Goal: Contribute content: Contribute content

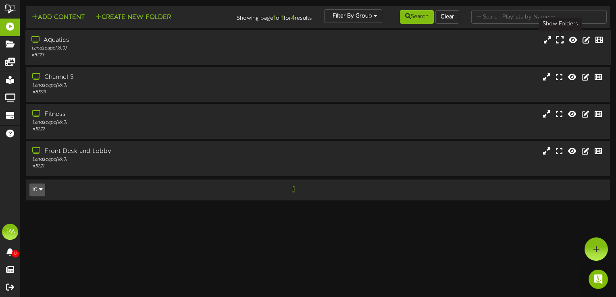
click at [561, 39] on icon at bounding box center [560, 39] width 8 height 9
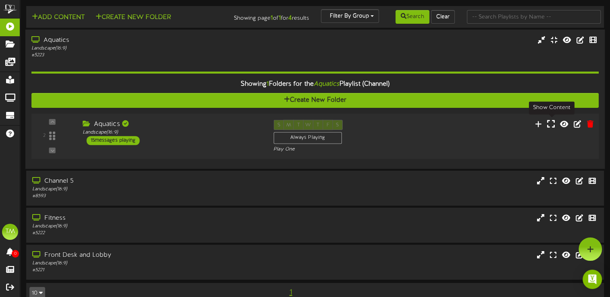
click at [549, 123] on icon at bounding box center [551, 123] width 8 height 9
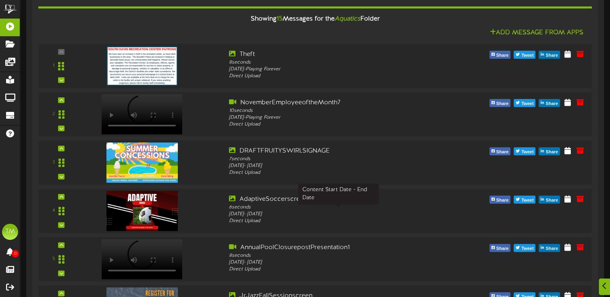
scroll to position [201, 0]
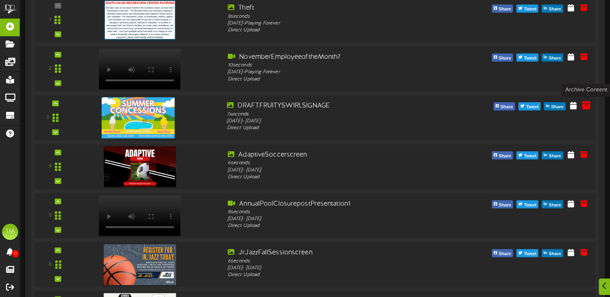
click at [586, 105] on icon at bounding box center [585, 105] width 9 height 9
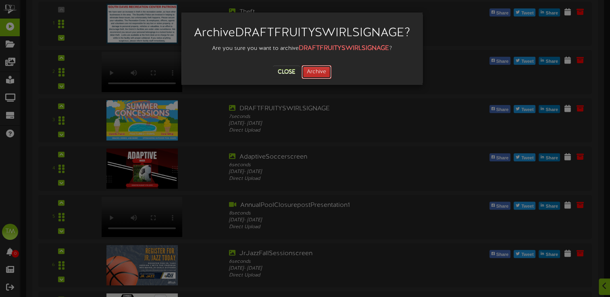
click at [318, 79] on button "Archive" at bounding box center [316, 72] width 30 height 14
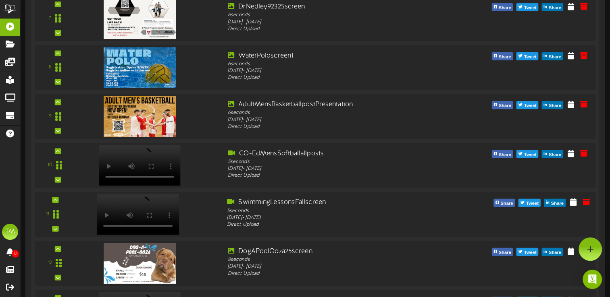
scroll to position [435, 0]
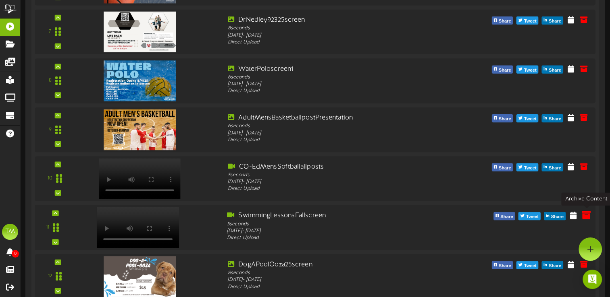
click at [585, 215] on icon at bounding box center [585, 215] width 9 height 9
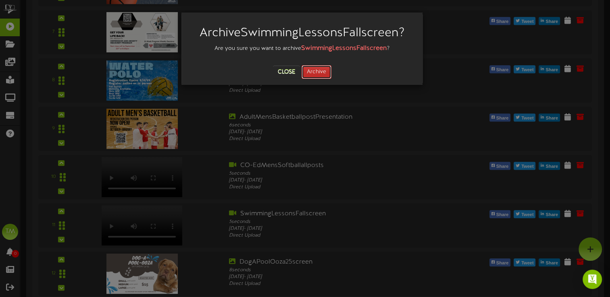
click at [319, 74] on button "Archive" at bounding box center [316, 72] width 30 height 14
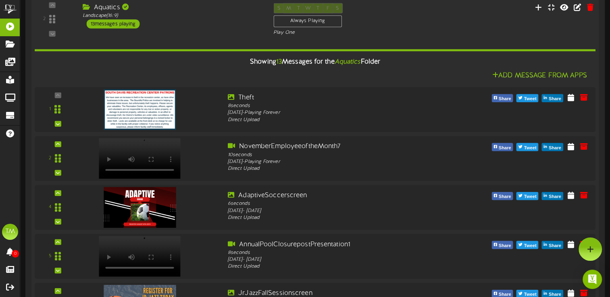
scroll to position [107, 0]
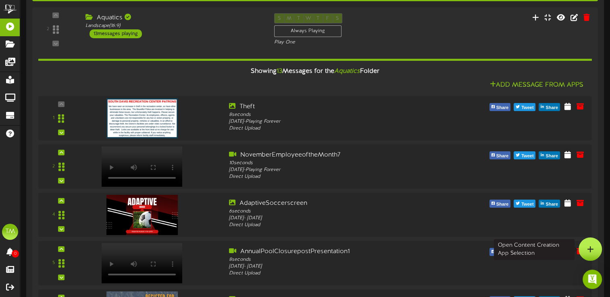
click at [590, 247] on icon at bounding box center [590, 249] width 7 height 7
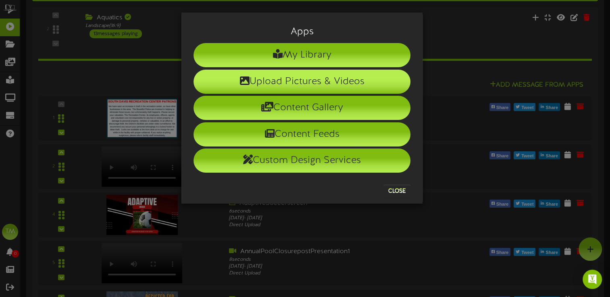
click at [335, 85] on li "Upload Pictures & Videos" at bounding box center [301, 82] width 217 height 24
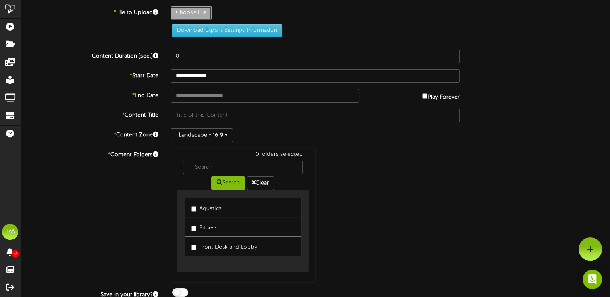
type input "**********"
type input "SickNPuckCancelationinpost1"
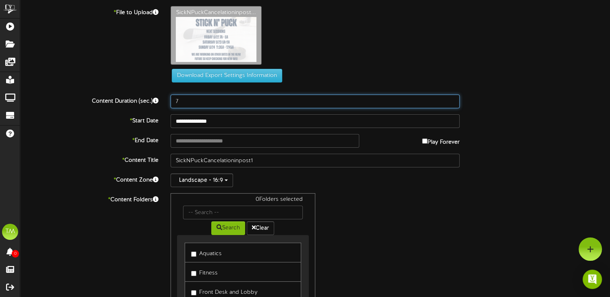
type input "7"
click at [451, 103] on input "7" at bounding box center [314, 102] width 289 height 14
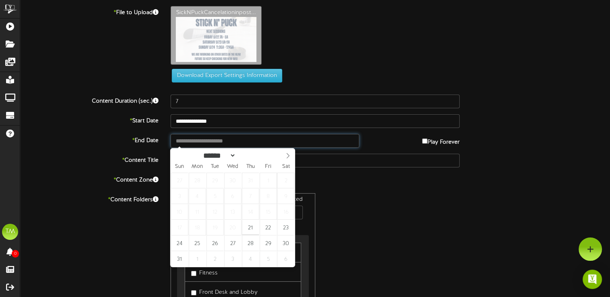
click at [222, 141] on input "text" at bounding box center [264, 141] width 189 height 14
type input "**********"
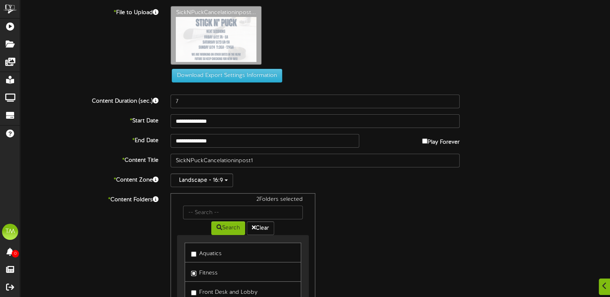
scroll to position [71, 0]
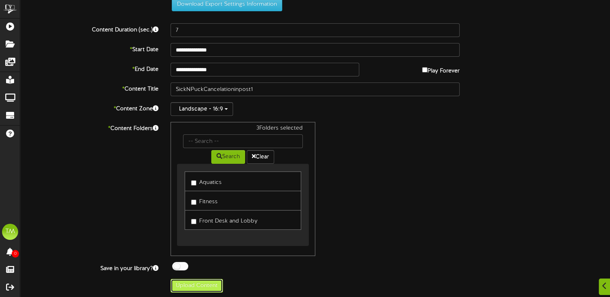
click at [205, 286] on button "Upload Content" at bounding box center [196, 286] width 52 height 14
